Goal: Task Accomplishment & Management: Complete application form

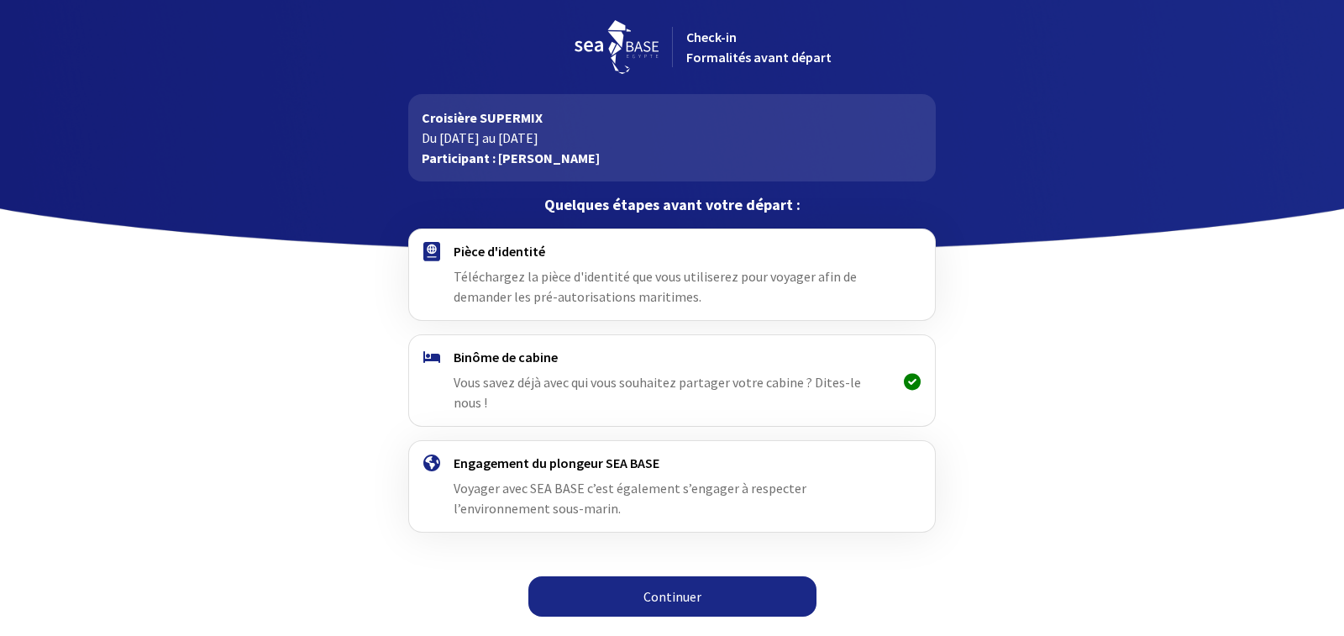
click at [635, 579] on link "Continuer" at bounding box center [672, 596] width 288 height 40
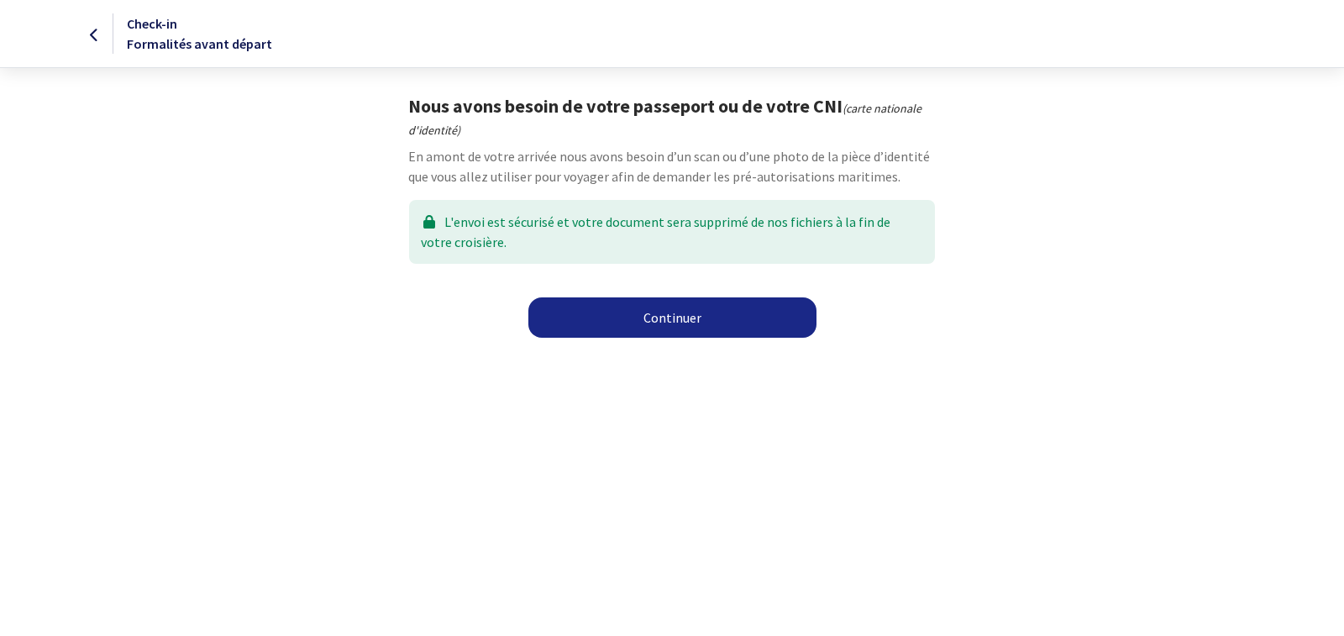
click at [682, 318] on link "Continuer" at bounding box center [672, 317] width 288 height 40
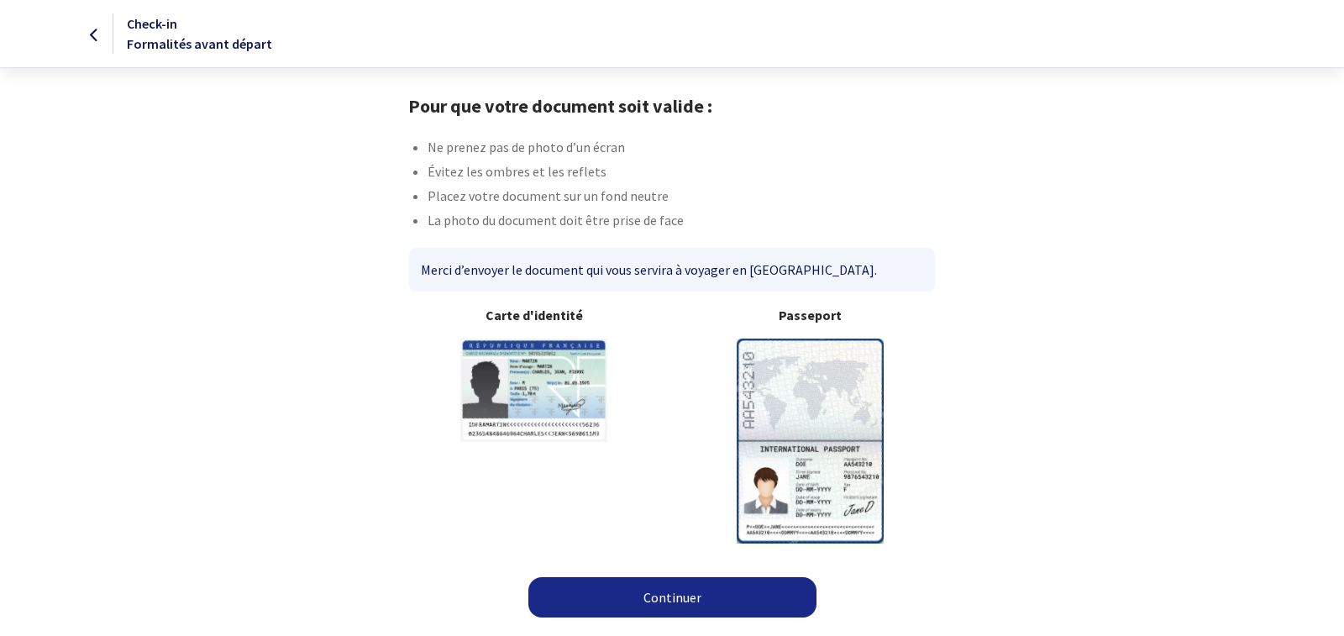
click at [653, 599] on link "Continuer" at bounding box center [672, 597] width 288 height 40
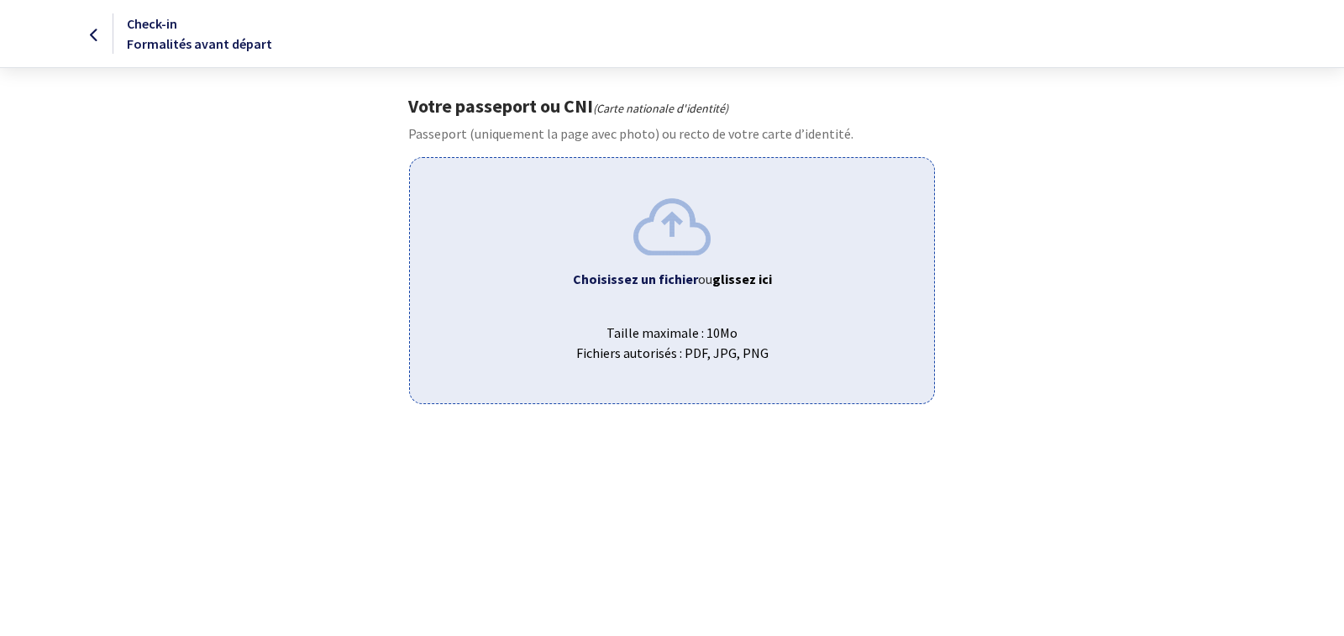
click at [737, 281] on b "glissez ici" at bounding box center [742, 278] width 60 height 17
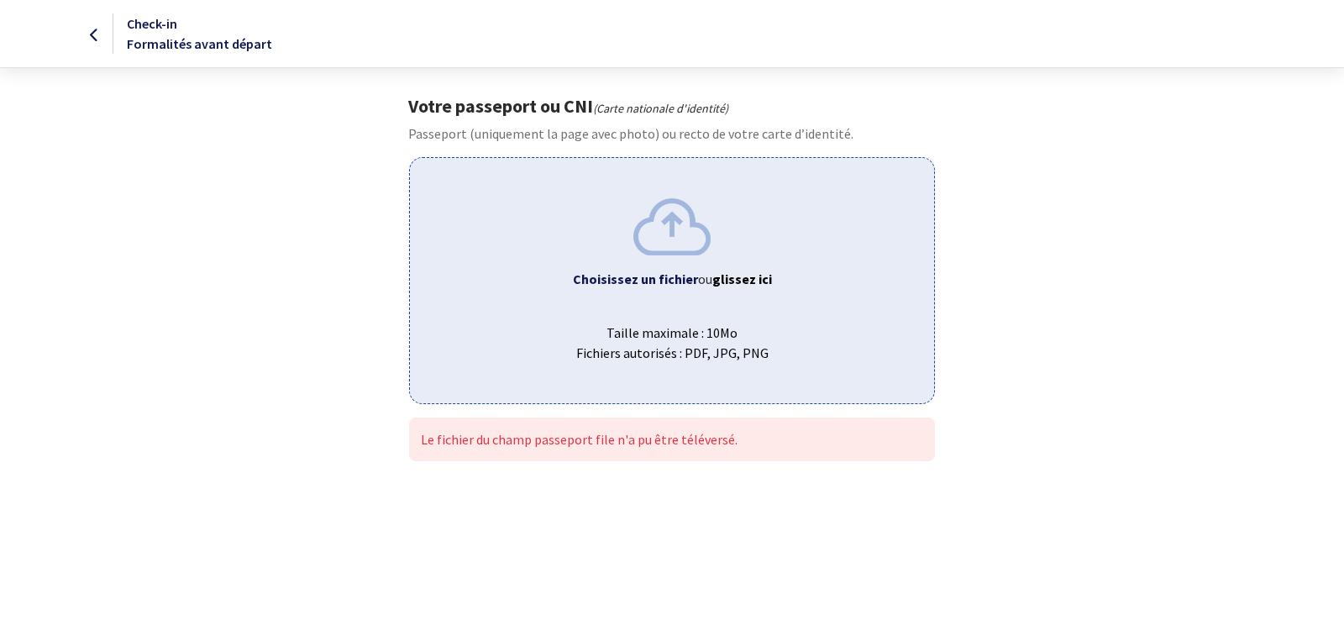
click at [705, 431] on p "Le fichier du champ passeport file n'a pu être téléversé." at bounding box center [671, 439] width 501 height 20
click at [698, 305] on div "Choisissez un fichier ou glissez ici Taille maximale : 10Mo Fichiers autorisés …" at bounding box center [671, 280] width 525 height 246
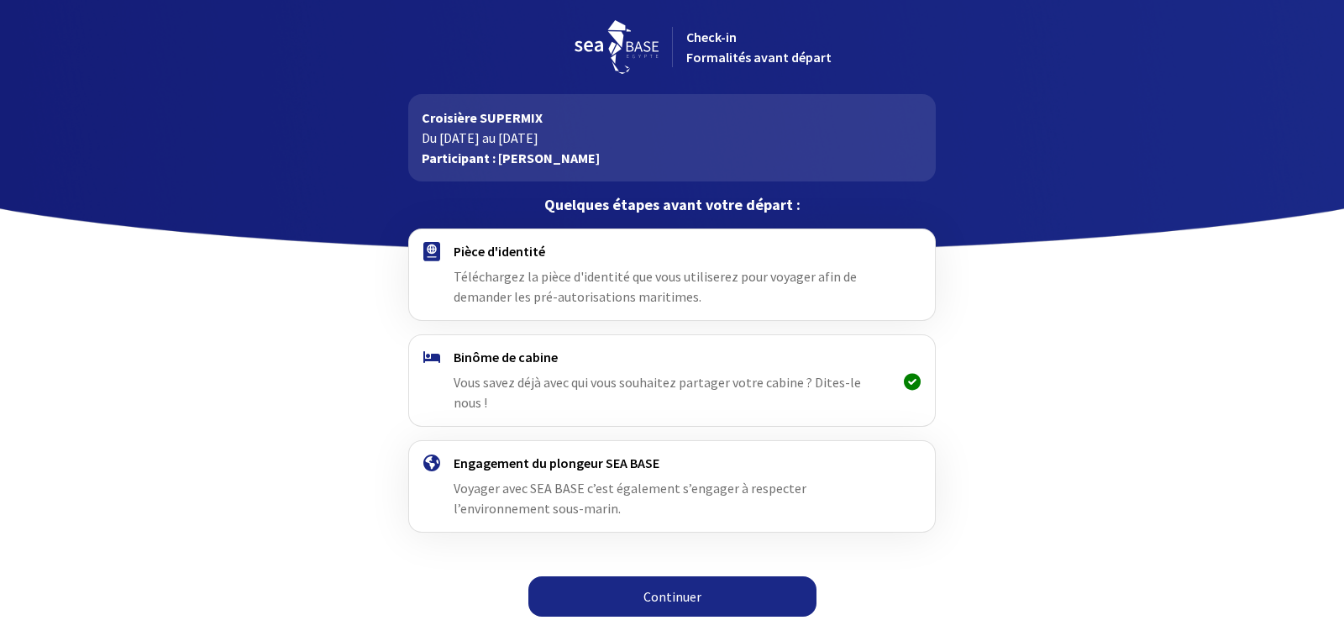
click at [679, 577] on link "Continuer" at bounding box center [672, 596] width 288 height 40
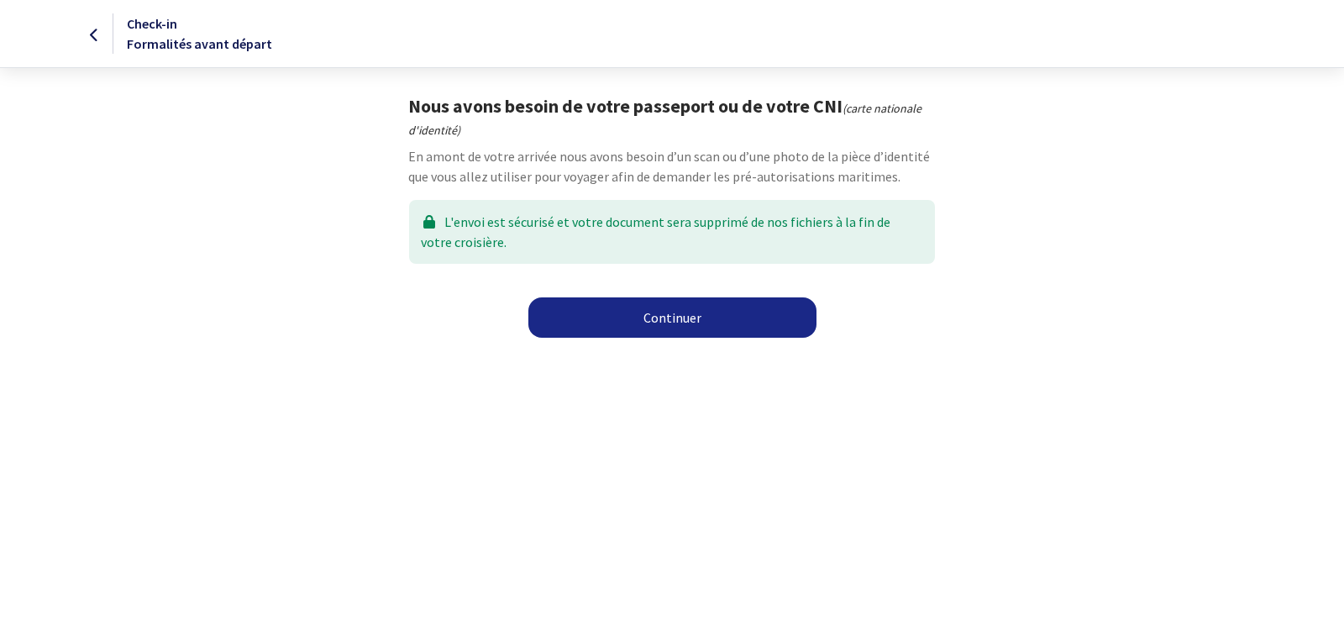
click at [706, 307] on link "Continuer" at bounding box center [672, 317] width 288 height 40
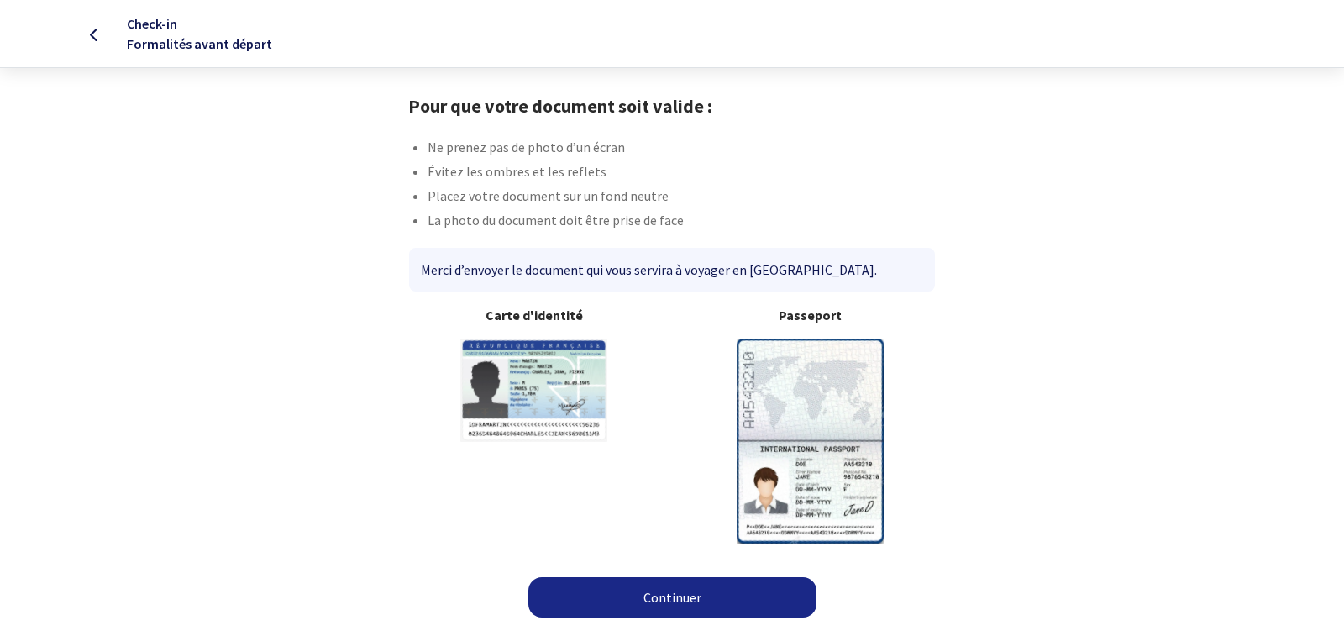
click at [656, 590] on link "Continuer" at bounding box center [672, 597] width 288 height 40
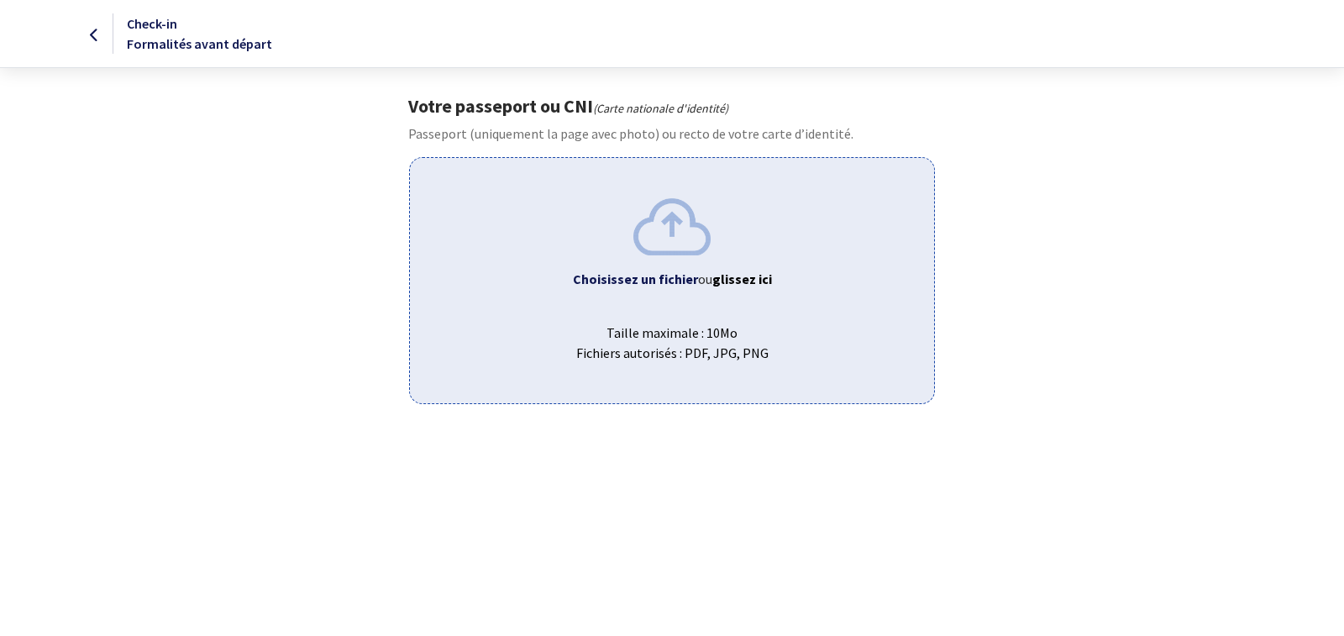
click at [621, 275] on b "Choisissez un fichier" at bounding box center [635, 278] width 125 height 17
